Goal: Book appointment/travel/reservation

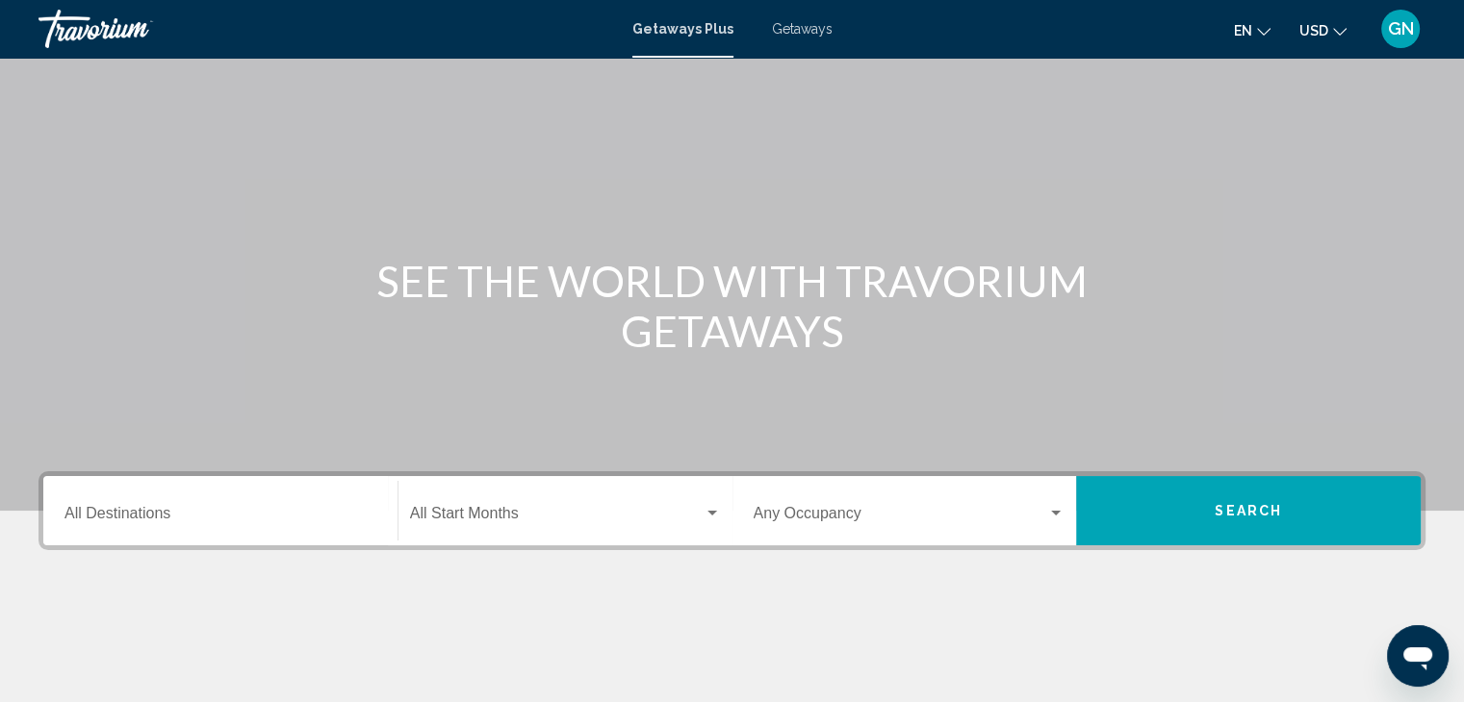
scroll to position [54, 0]
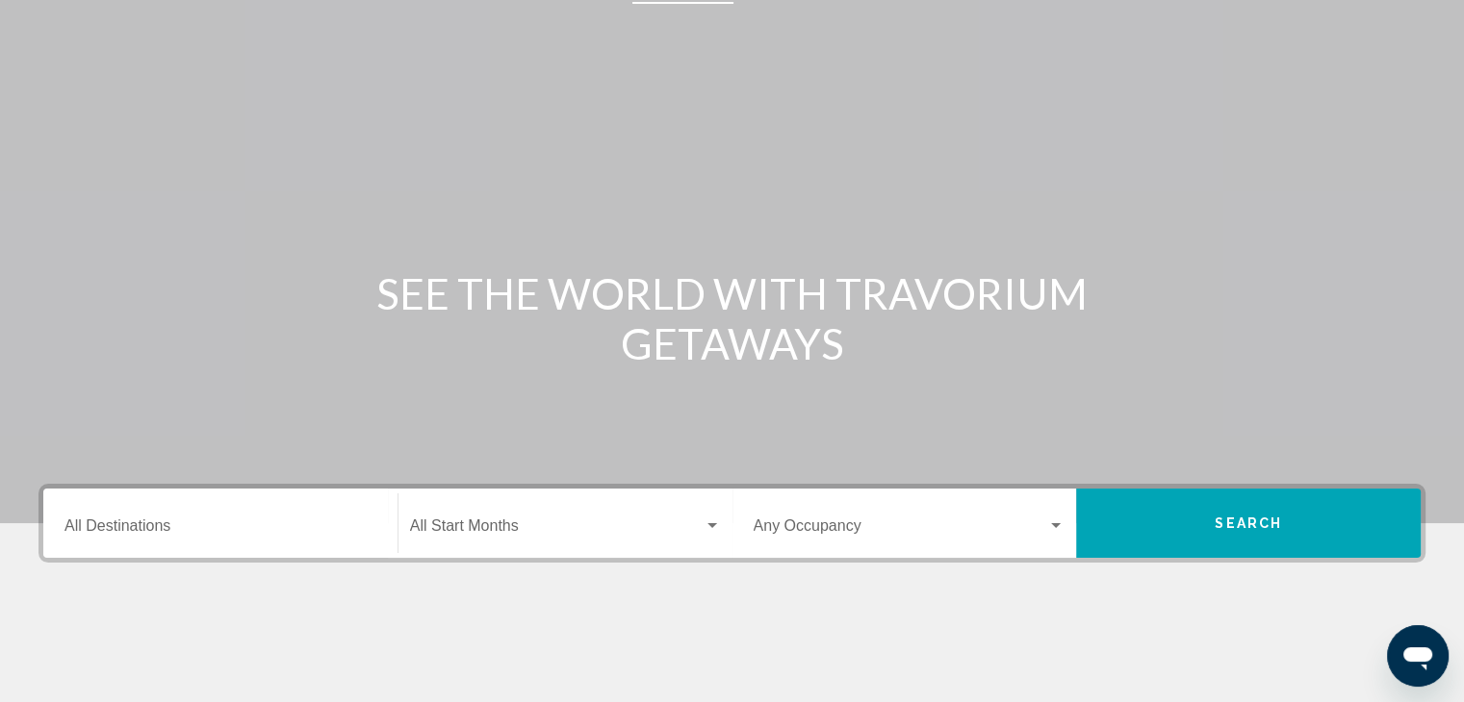
click at [712, 519] on div "Search widget" at bounding box center [711, 526] width 17 height 15
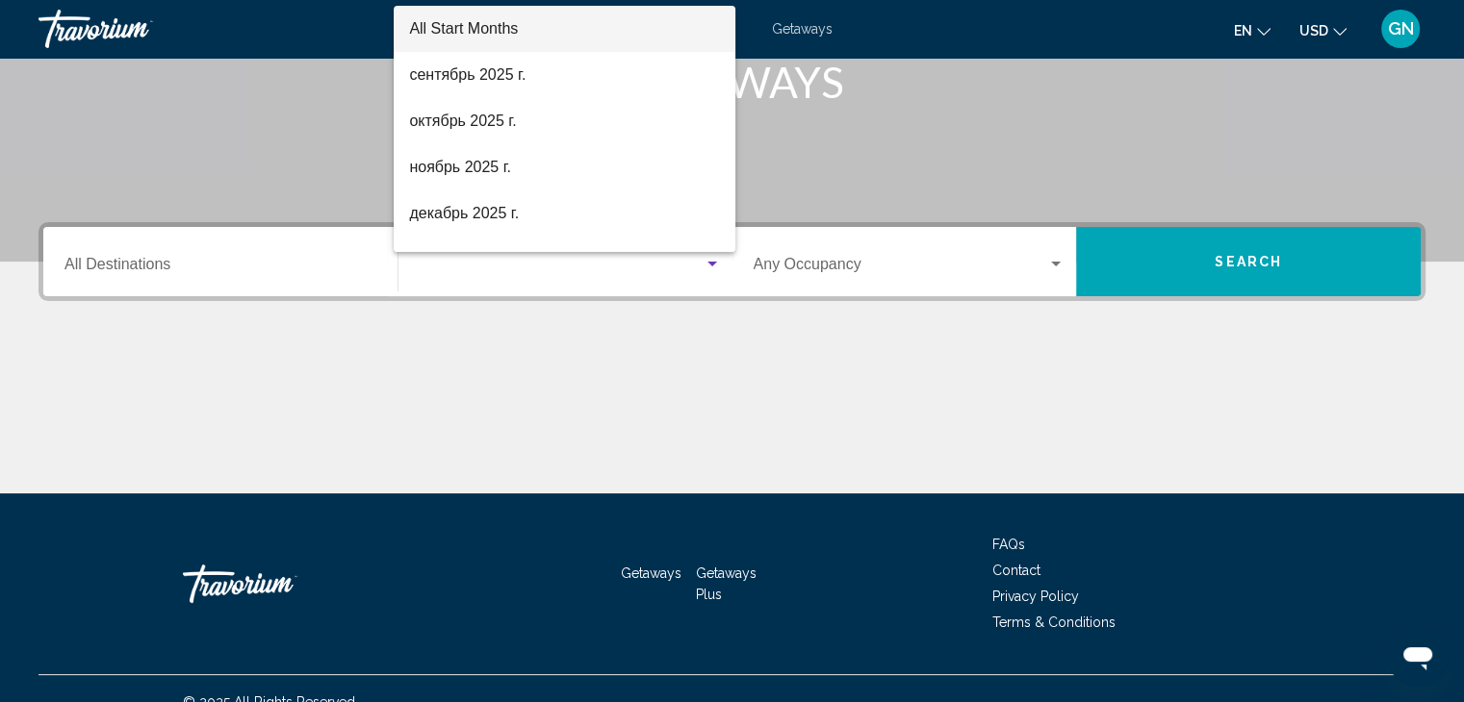
scroll to position [343, 0]
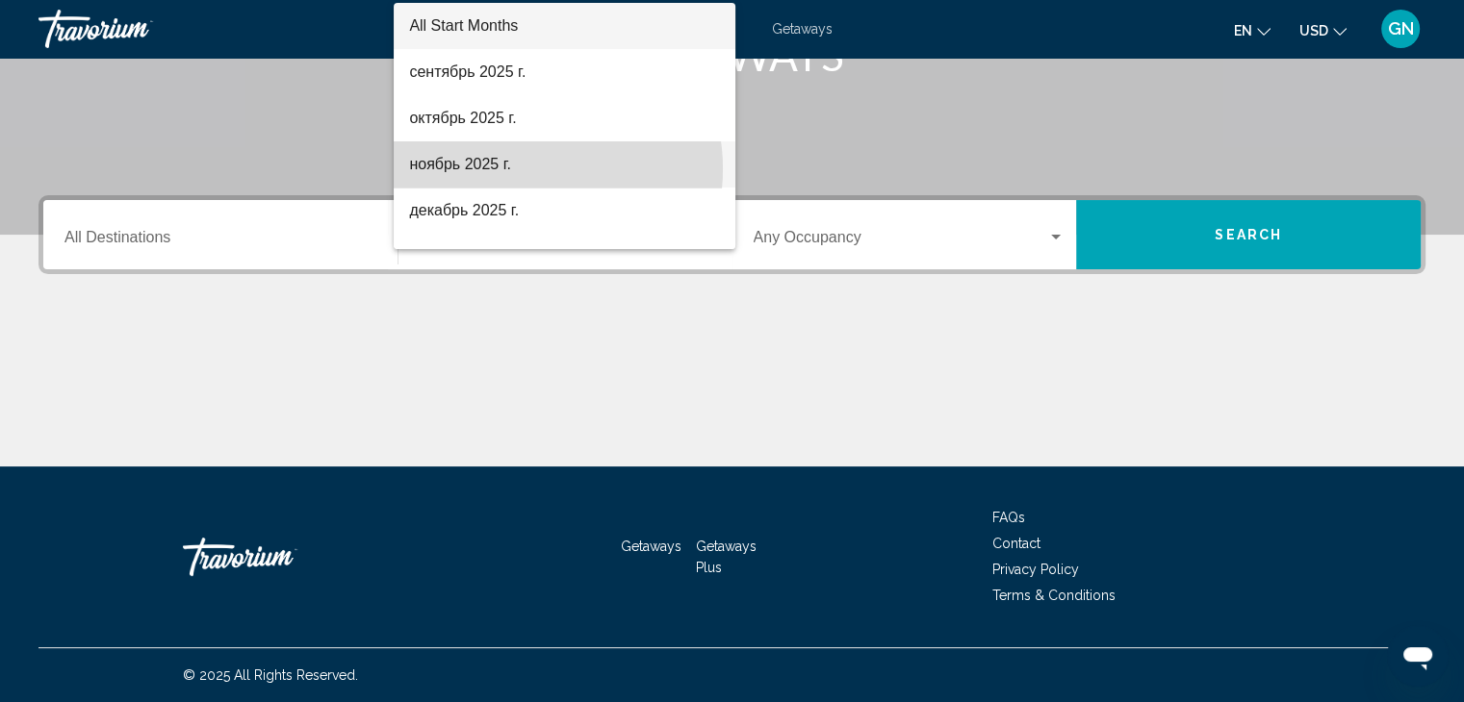
click at [525, 168] on span "ноябрь 2025 г." at bounding box center [564, 164] width 311 height 46
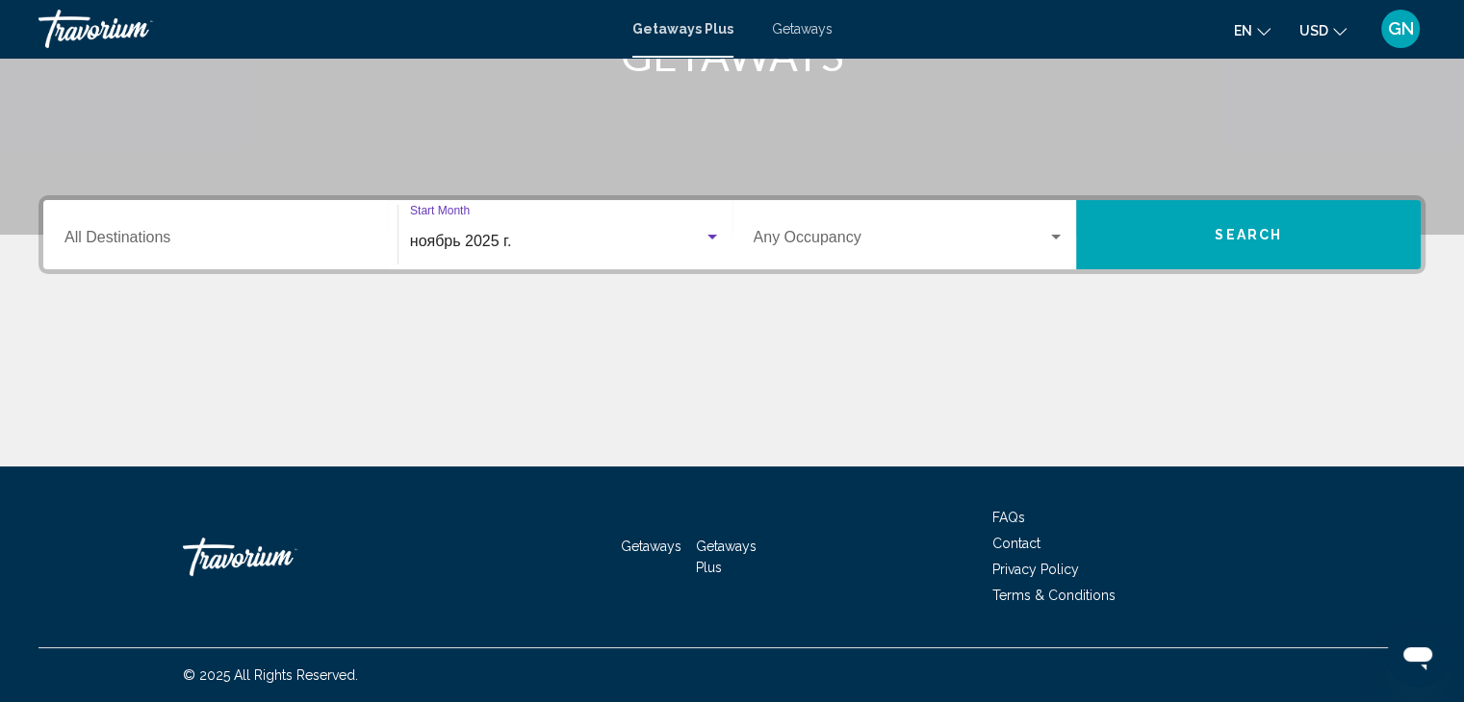
click at [1060, 234] on div "Search widget" at bounding box center [1055, 237] width 17 height 15
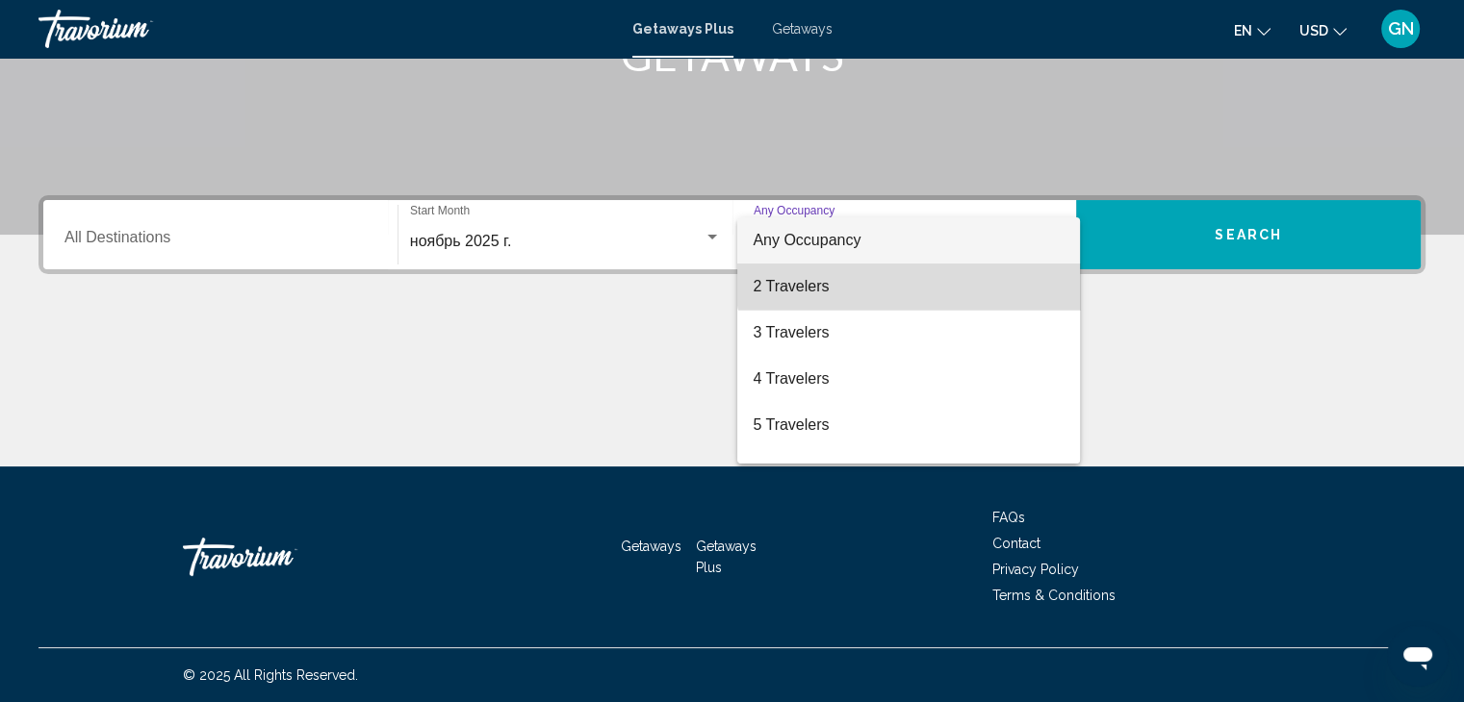
click at [920, 268] on span "2 Travelers" at bounding box center [908, 287] width 312 height 46
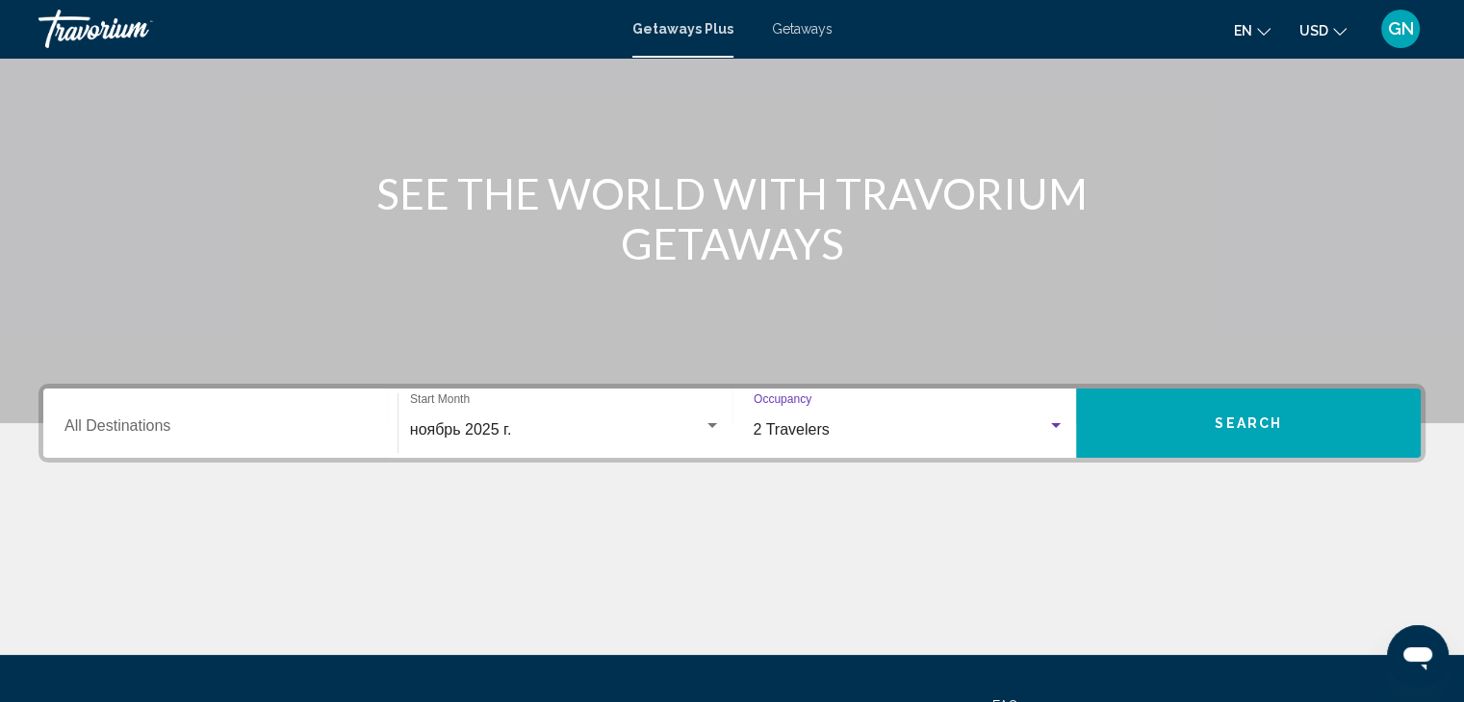
scroll to position [150, 0]
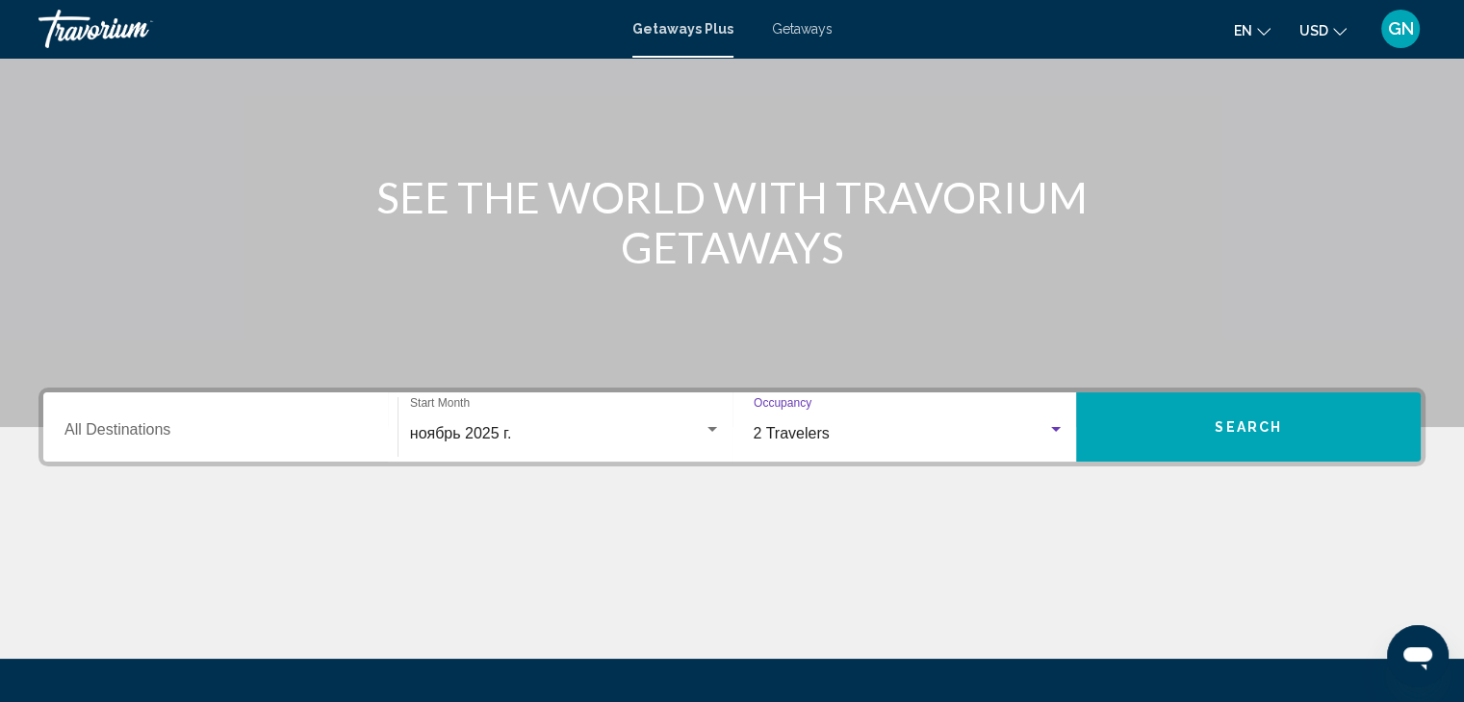
click at [1224, 424] on span "Search" at bounding box center [1247, 427] width 67 height 15
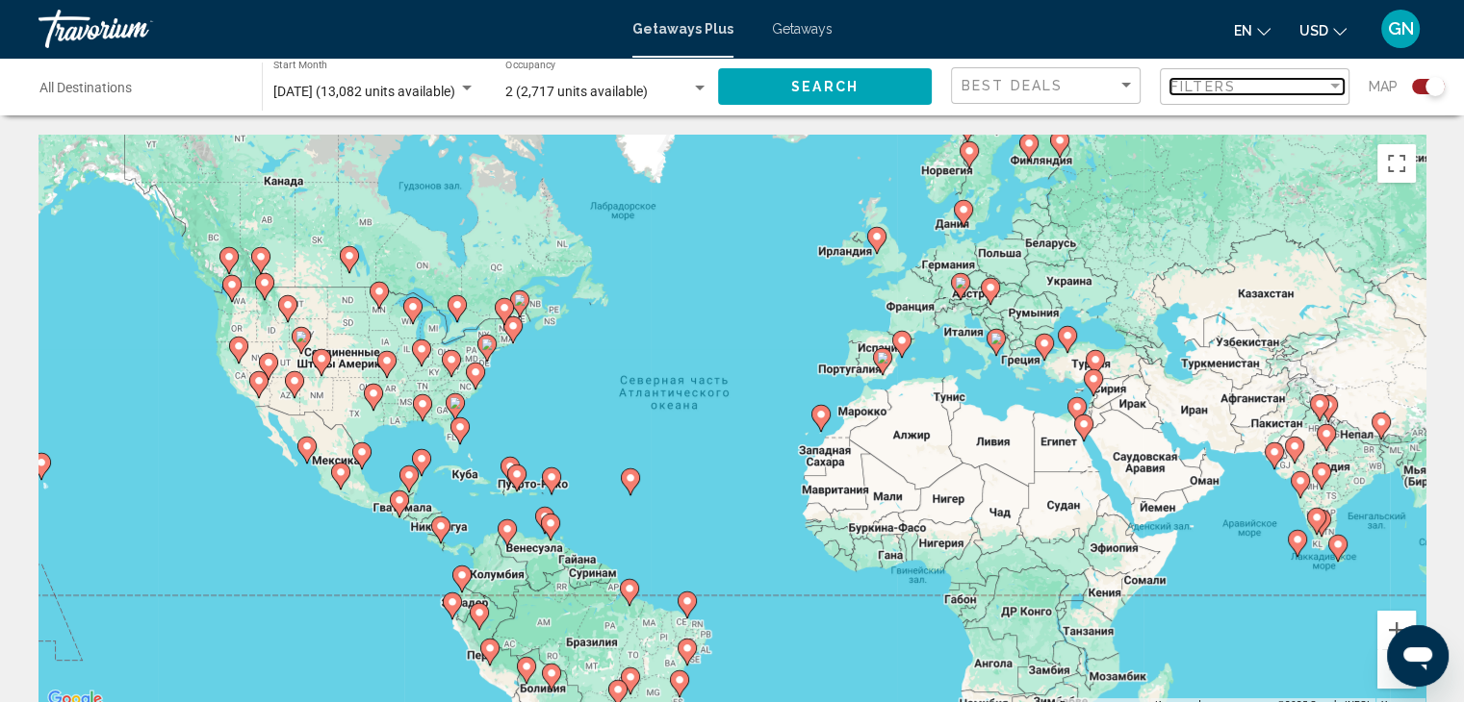
click at [1330, 87] on div "Filter" at bounding box center [1335, 86] width 10 height 5
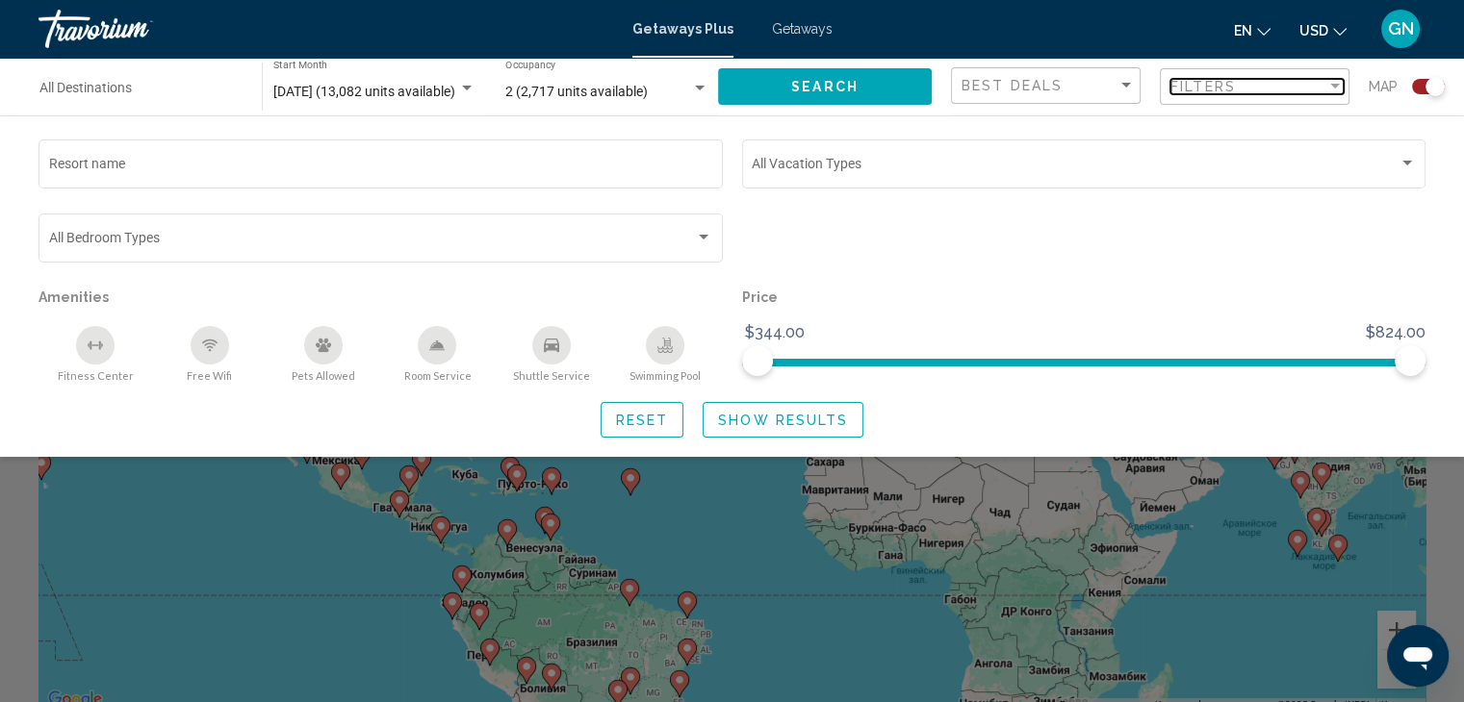
click at [1333, 84] on div "Filter" at bounding box center [1335, 86] width 10 height 5
